Goal: Transaction & Acquisition: Purchase product/service

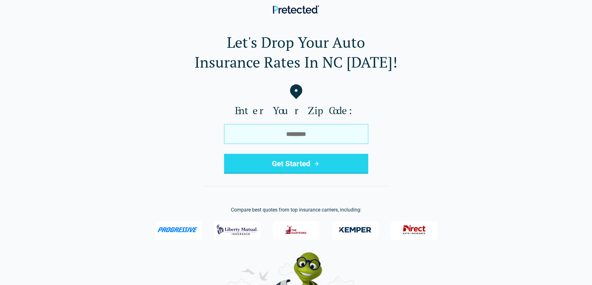
click at [280, 131] on input "tel" at bounding box center [296, 134] width 144 height 20
type input "*****"
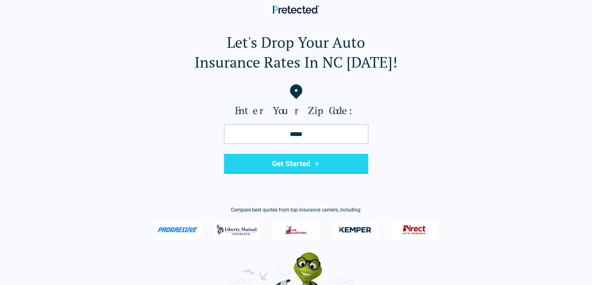
click at [291, 162] on button "Get Started" at bounding box center [296, 164] width 144 height 20
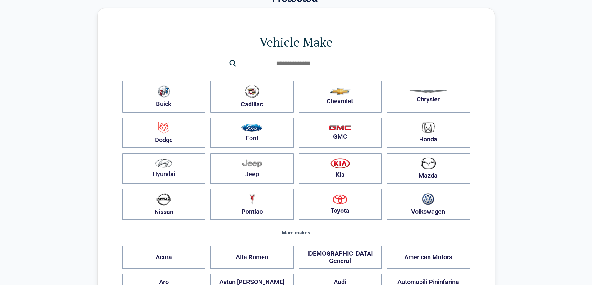
scroll to position [62, 0]
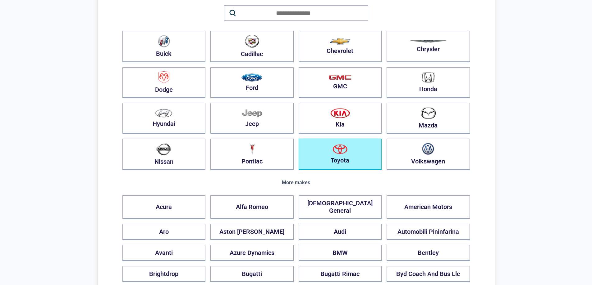
click at [333, 150] on img "button" at bounding box center [339, 149] width 15 height 10
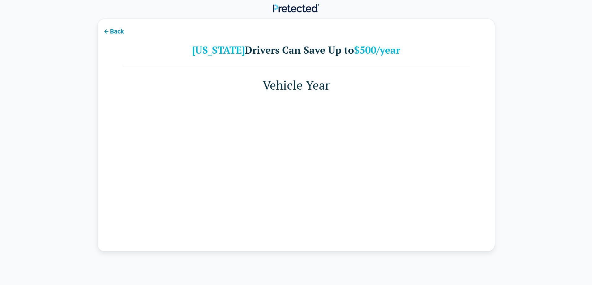
scroll to position [0, 0]
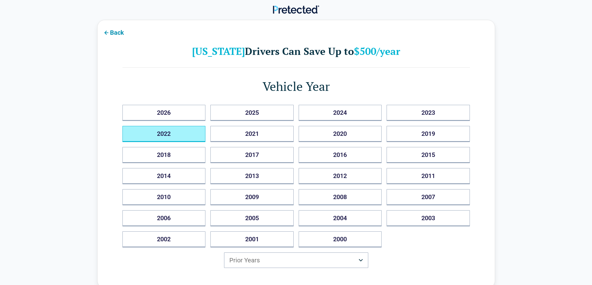
click at [180, 133] on button "2022" at bounding box center [163, 134] width 83 height 16
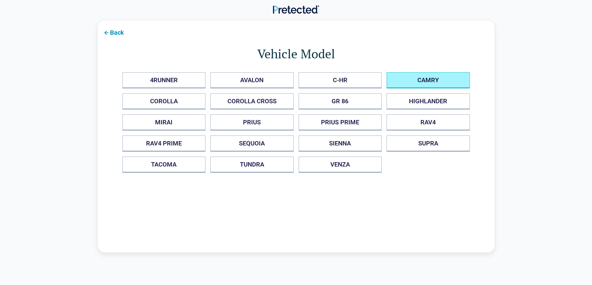
click at [401, 87] on button "CAMRY" at bounding box center [427, 80] width 83 height 16
